Goal: Task Accomplishment & Management: Use online tool/utility

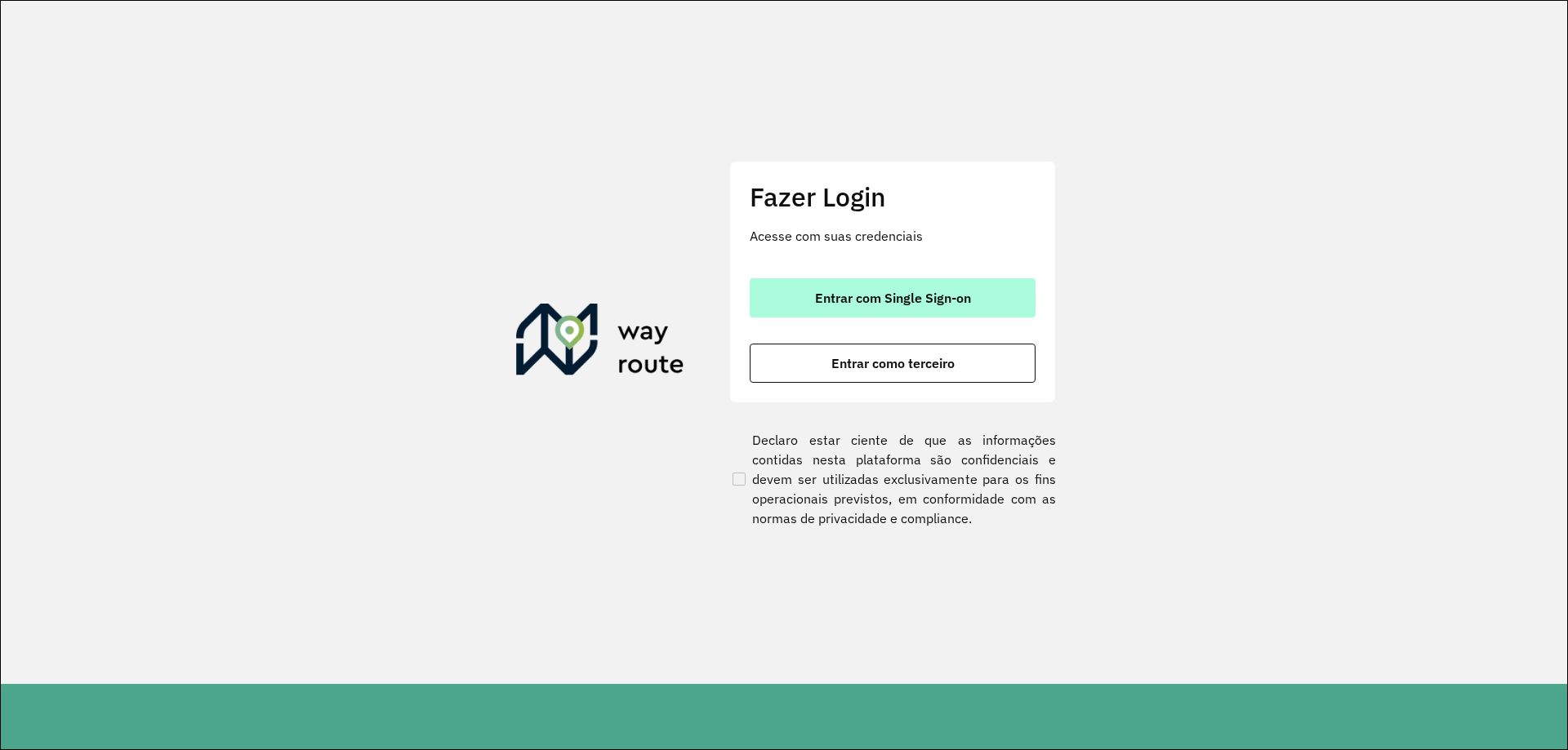
click at [928, 297] on span "Entrar com Single Sign-on" at bounding box center [893, 298] width 156 height 13
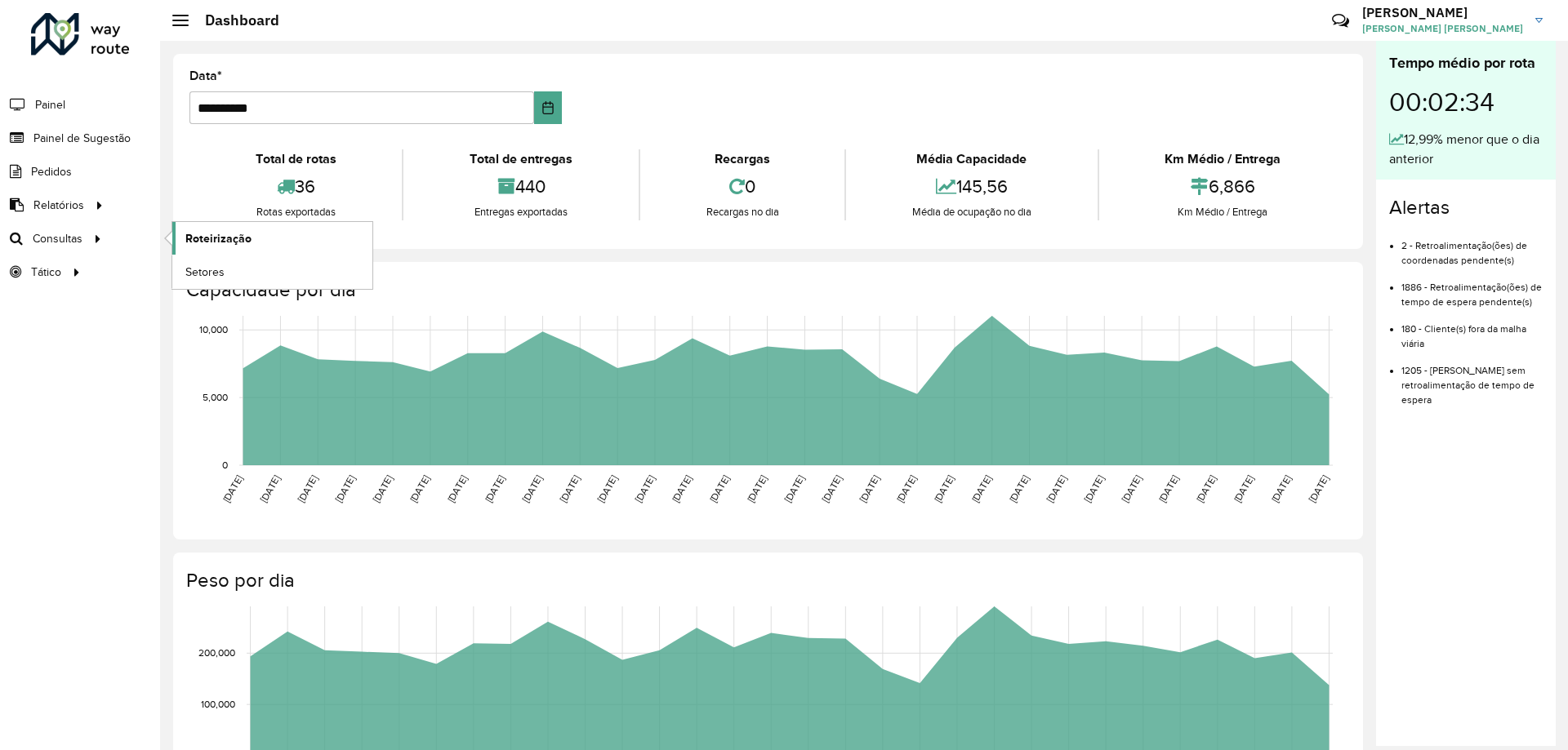
click at [213, 242] on span "Roteirização" at bounding box center [218, 239] width 66 height 17
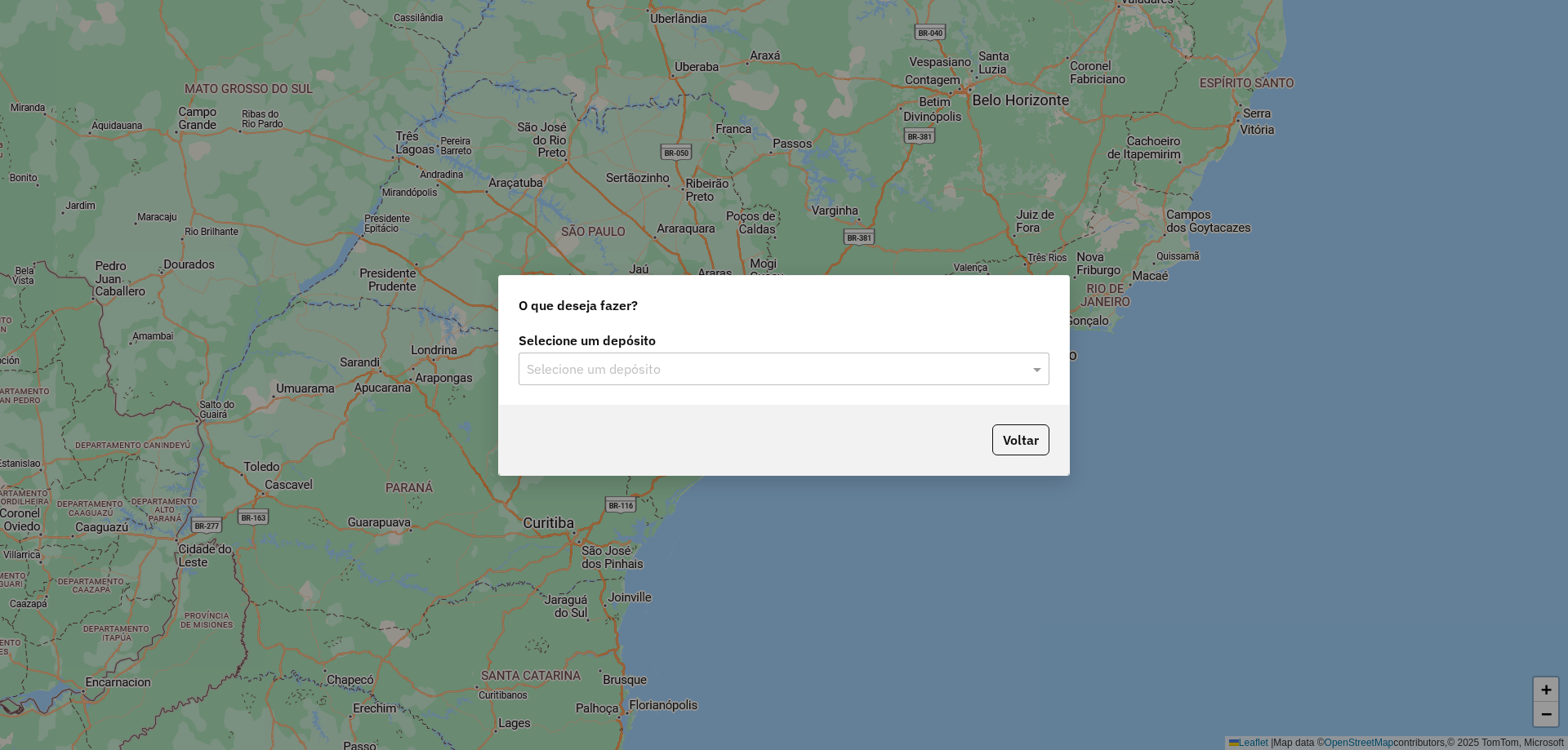
click at [654, 369] on input "text" at bounding box center [767, 369] width 482 height 19
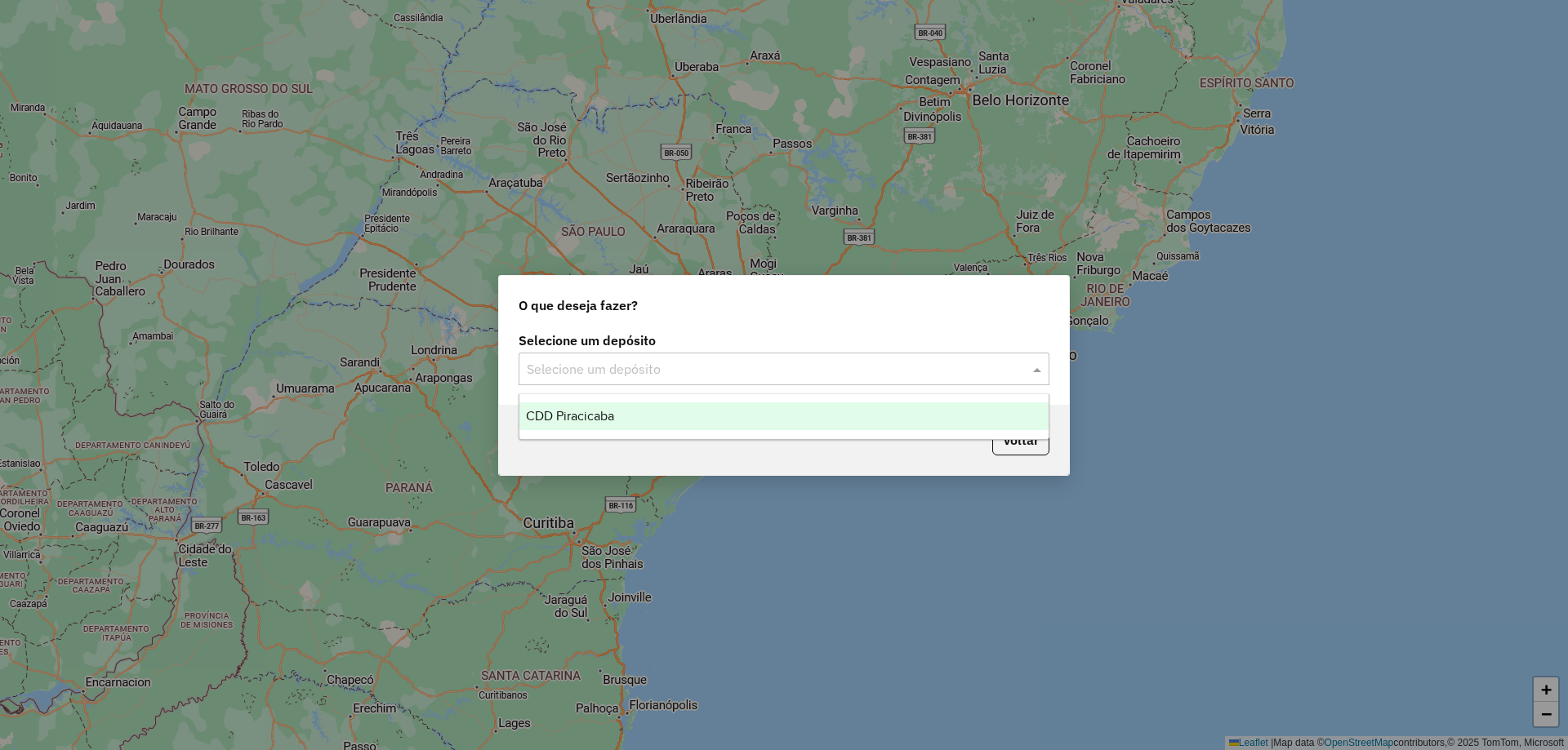
click at [677, 417] on div "CDD Piracicaba" at bounding box center [784, 416] width 529 height 28
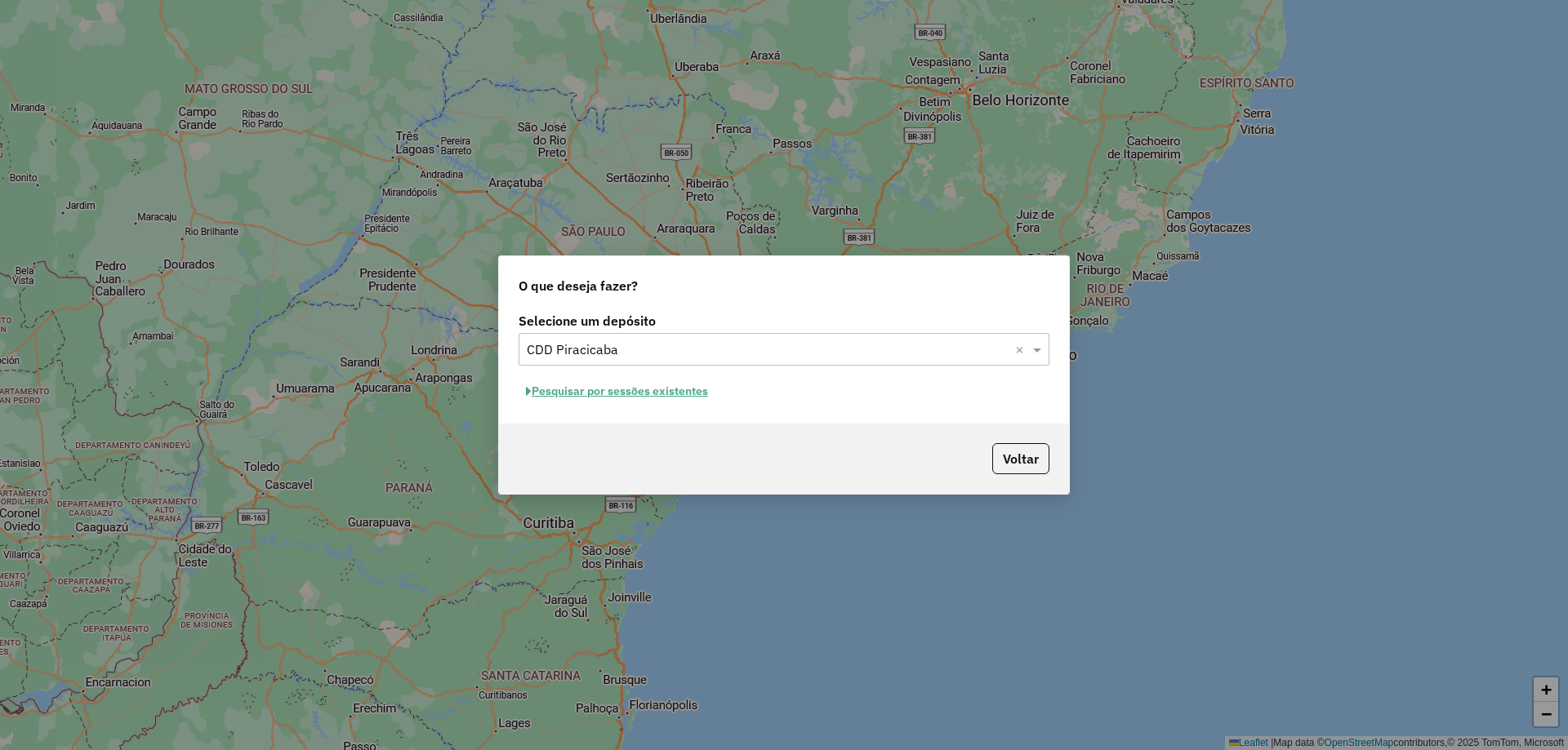
click at [628, 394] on button "Pesquisar por sessões existentes" at bounding box center [617, 391] width 197 height 25
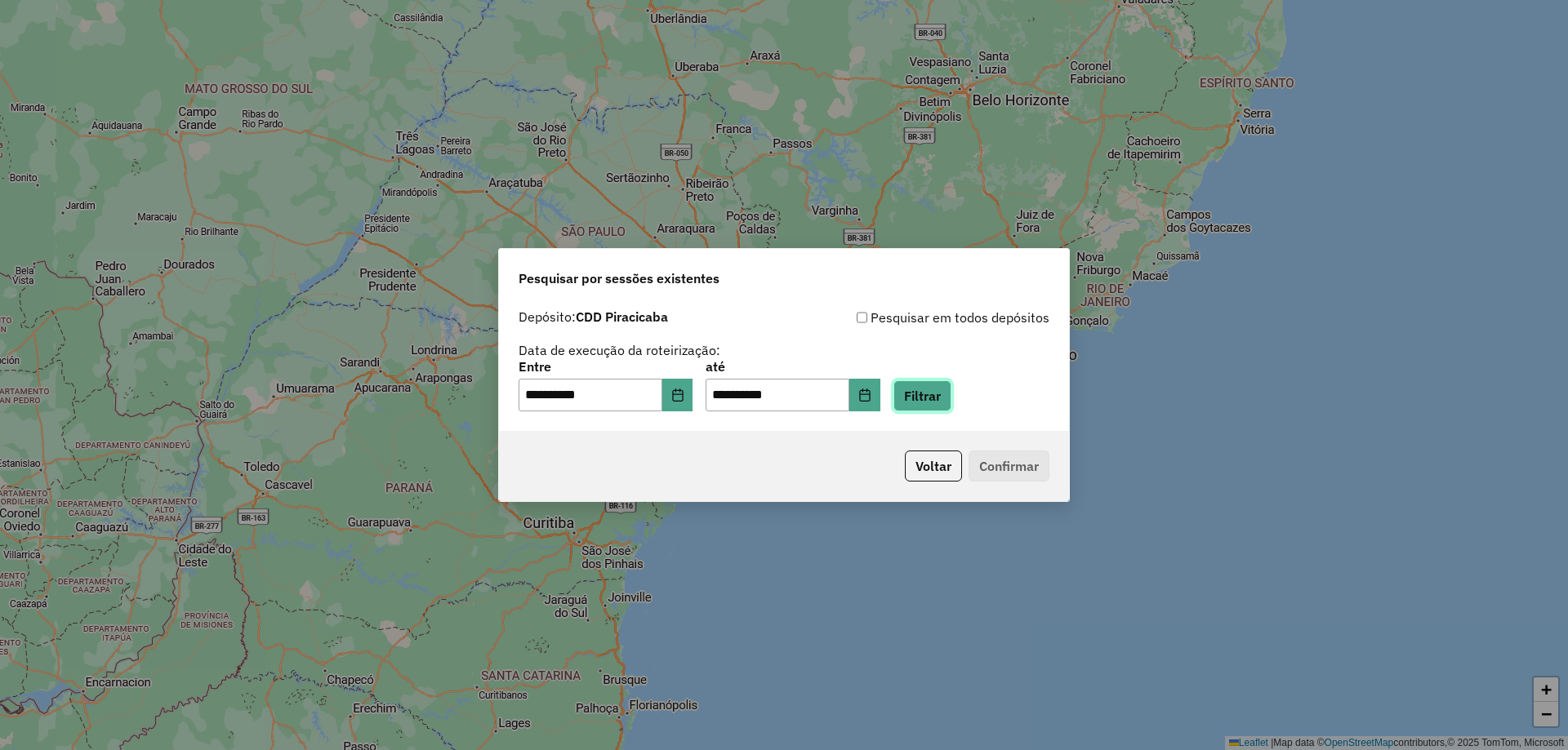
click at [940, 392] on button "Filtrar" at bounding box center [922, 396] width 58 height 31
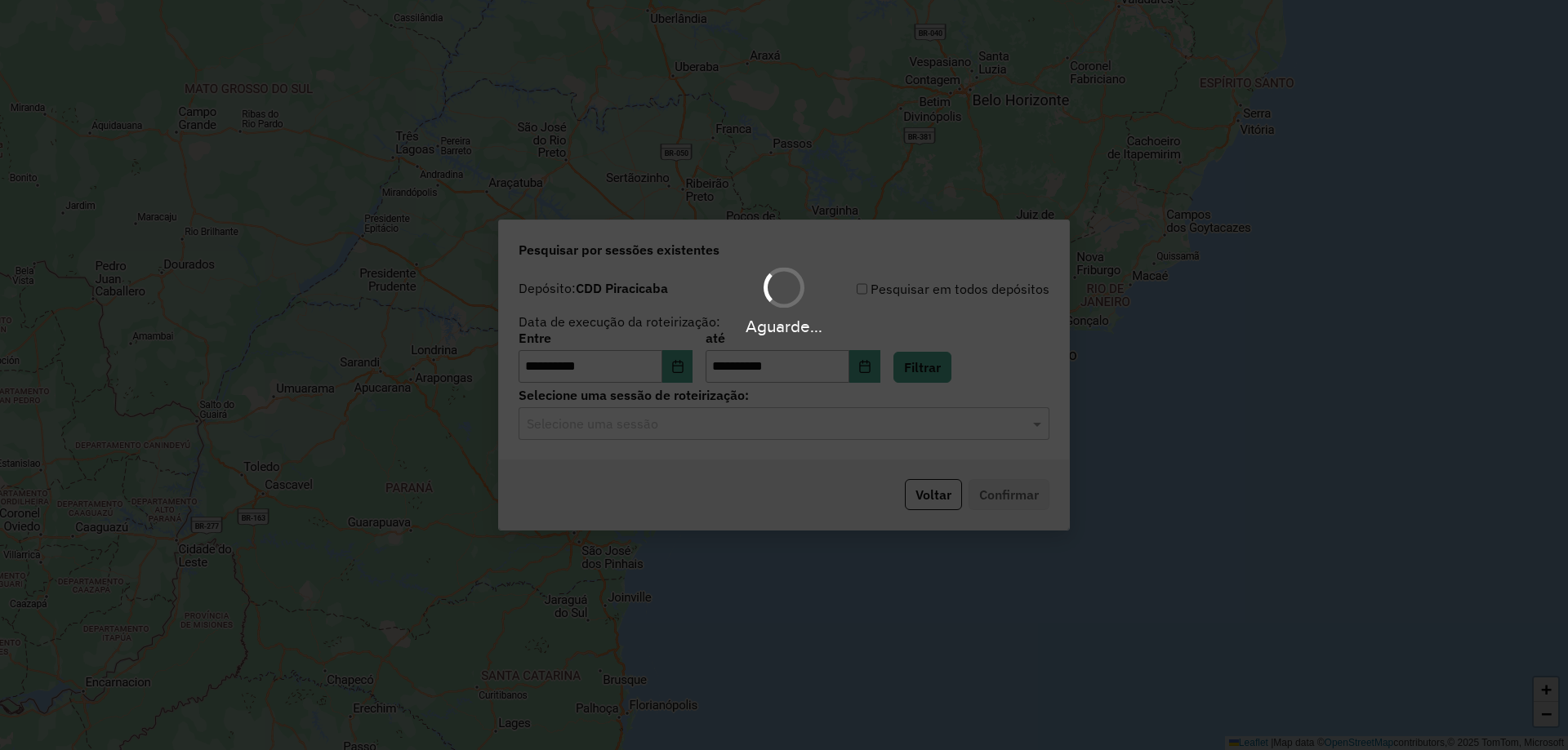
click at [598, 426] on input "text" at bounding box center [767, 424] width 482 height 19
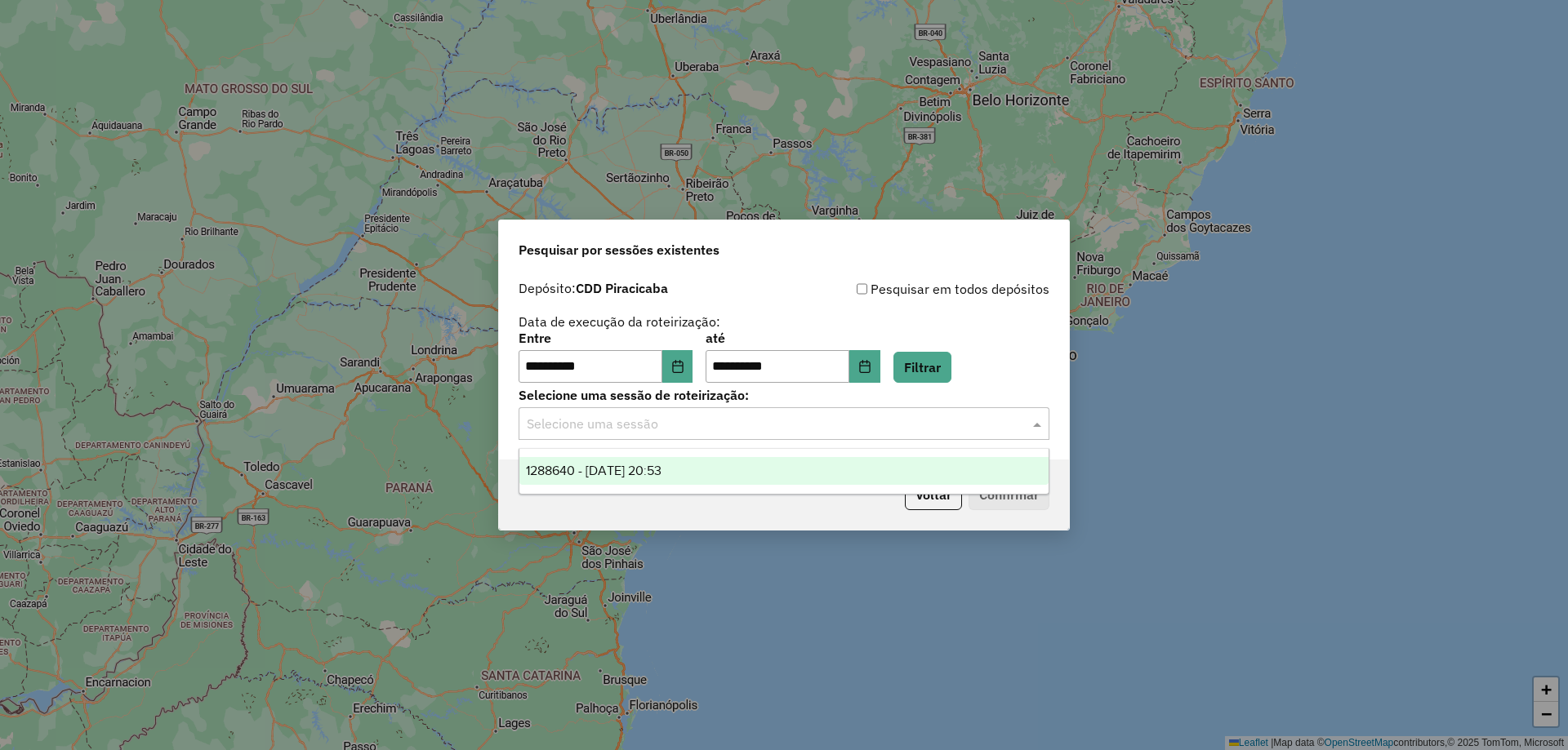
click at [719, 469] on div "1288640 - 04/10/2025 20:53" at bounding box center [784, 471] width 529 height 28
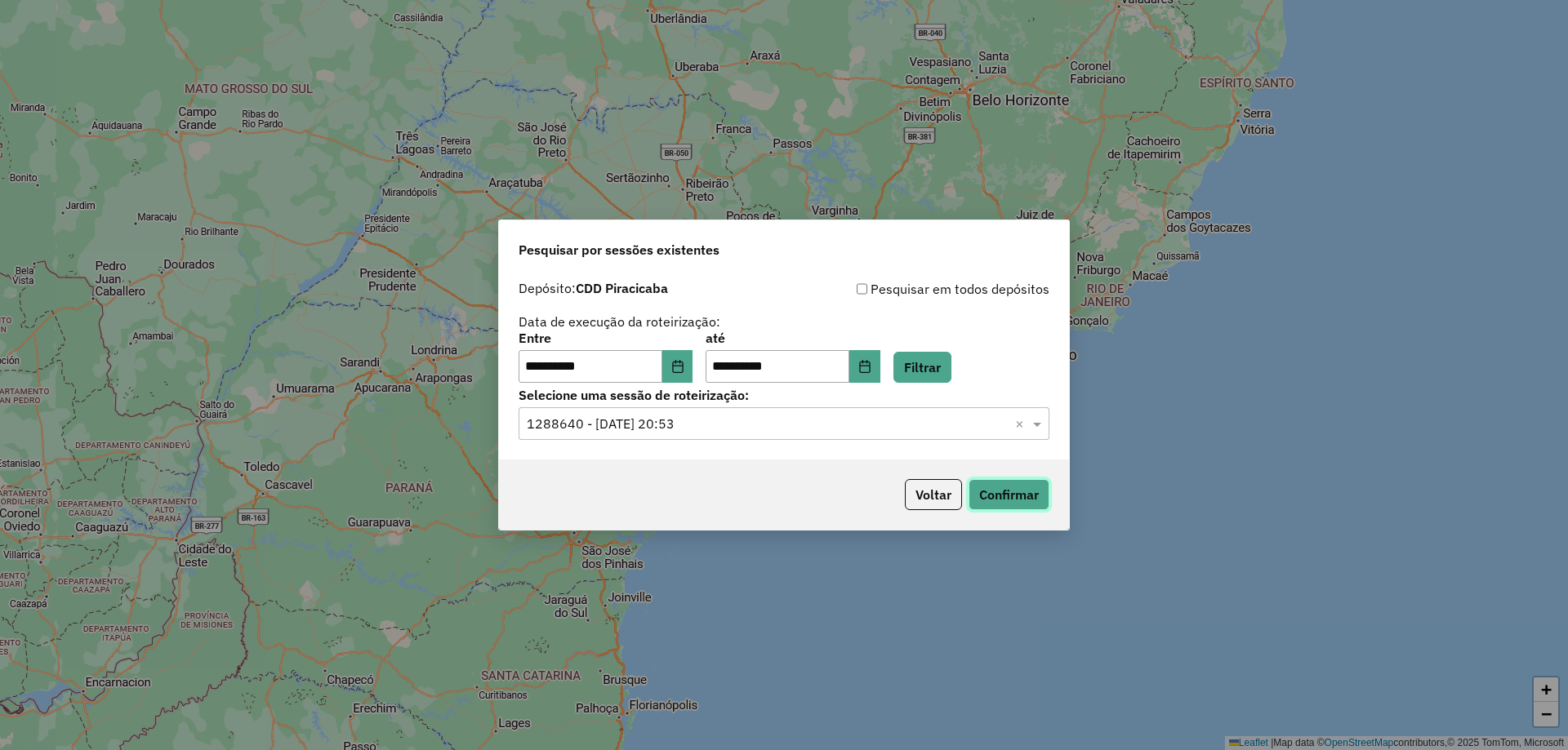
click at [1016, 500] on button "Confirmar" at bounding box center [1009, 495] width 80 height 31
click at [1008, 497] on button "Confirmar" at bounding box center [1009, 495] width 80 height 31
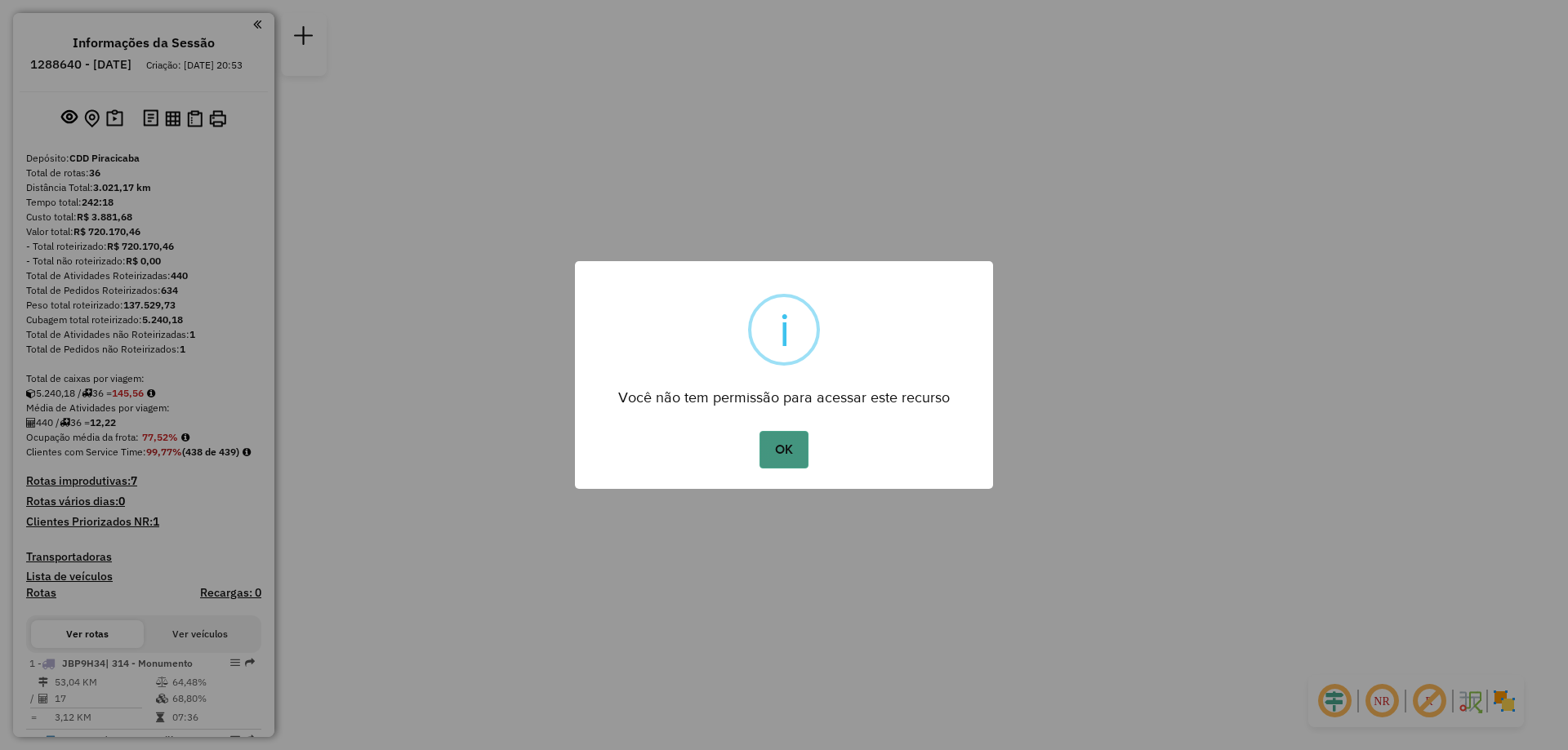
click at [797, 445] on button "OK" at bounding box center [784, 450] width 48 height 37
